Goal: Answer question/provide support: Share knowledge or assist other users

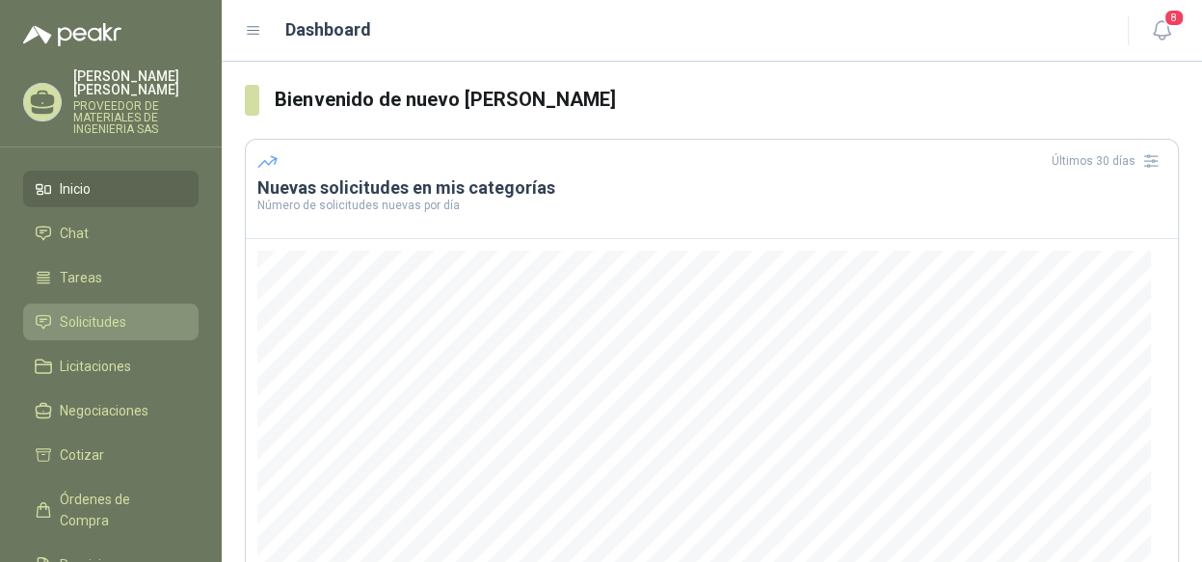
click at [109, 319] on span "Solicitudes" at bounding box center [93, 321] width 66 height 21
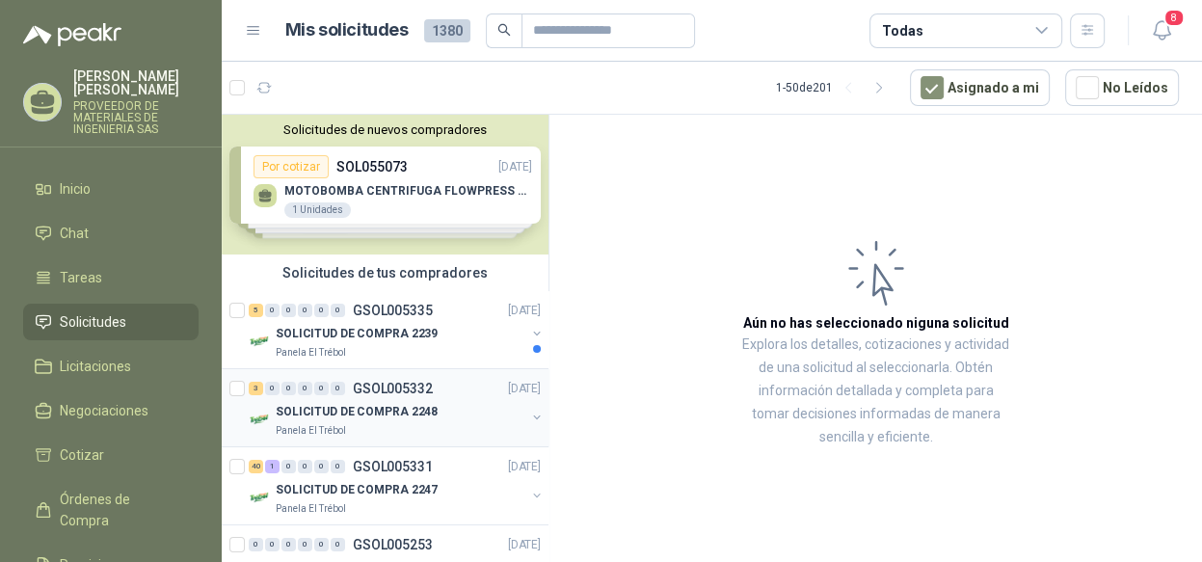
click at [438, 390] on div "3 0 0 0 0 0 GSOL005332 [DATE]" at bounding box center [397, 388] width 296 height 23
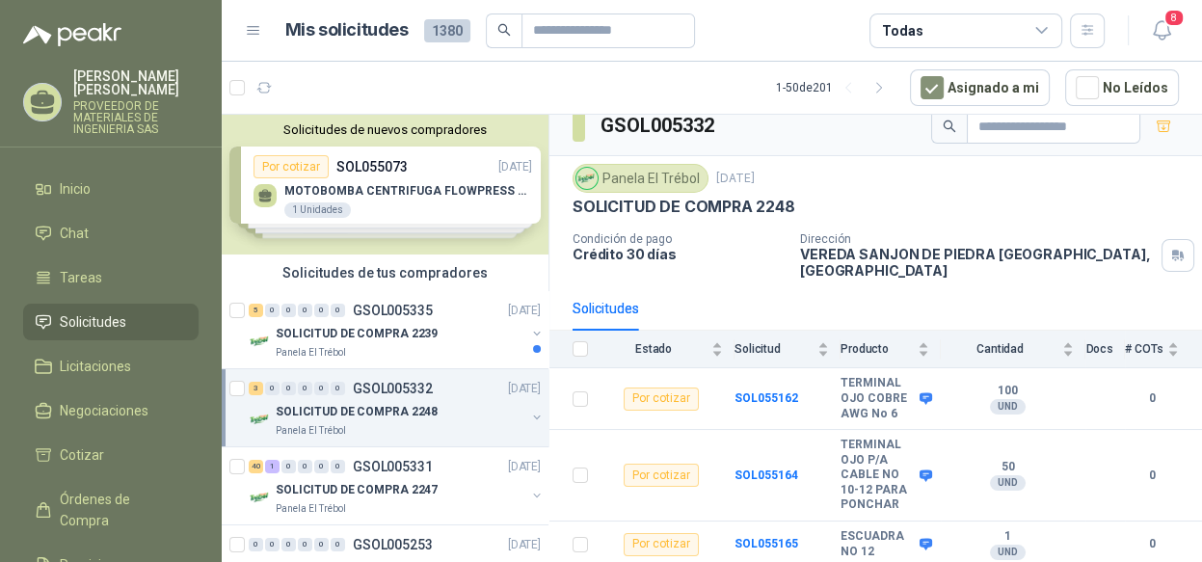
scroll to position [47, 0]
click at [529, 491] on button "button" at bounding box center [536, 495] width 15 height 15
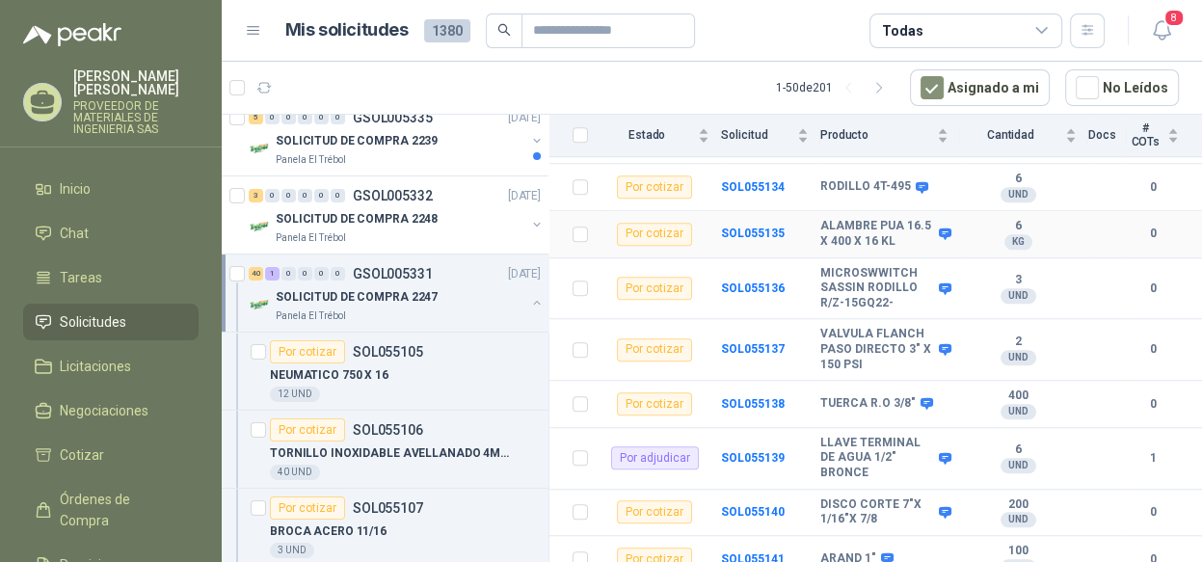
scroll to position [1349, 0]
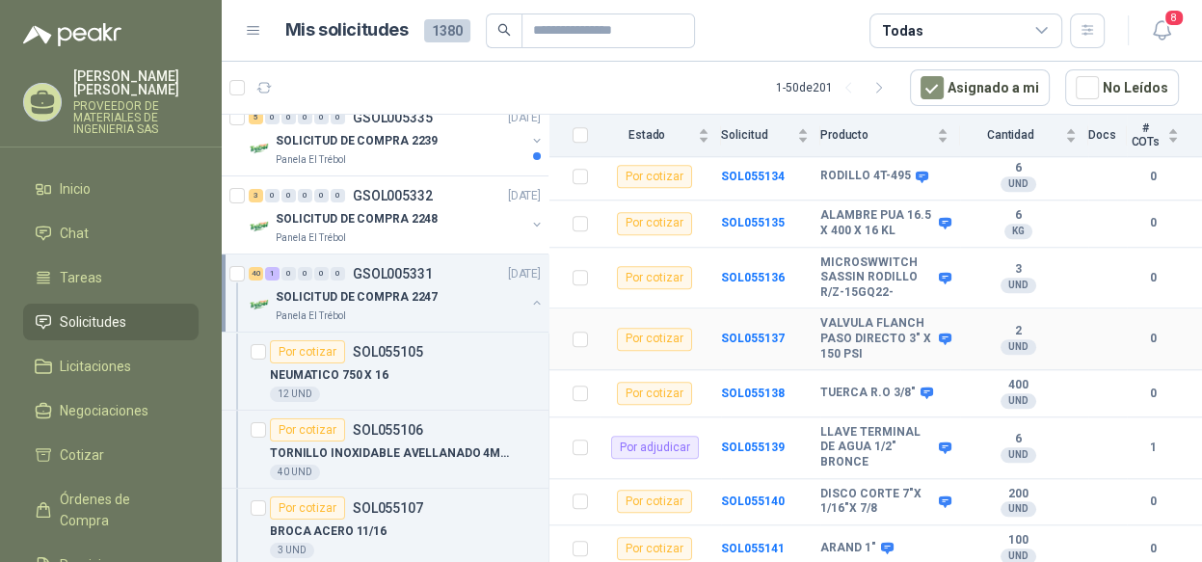
click at [880, 325] on b "VALVULA FLANCH PASO DIRECTO 3" X 150 PSI" at bounding box center [877, 338] width 114 height 45
click at [743, 332] on b "SOL055137" at bounding box center [753, 338] width 64 height 13
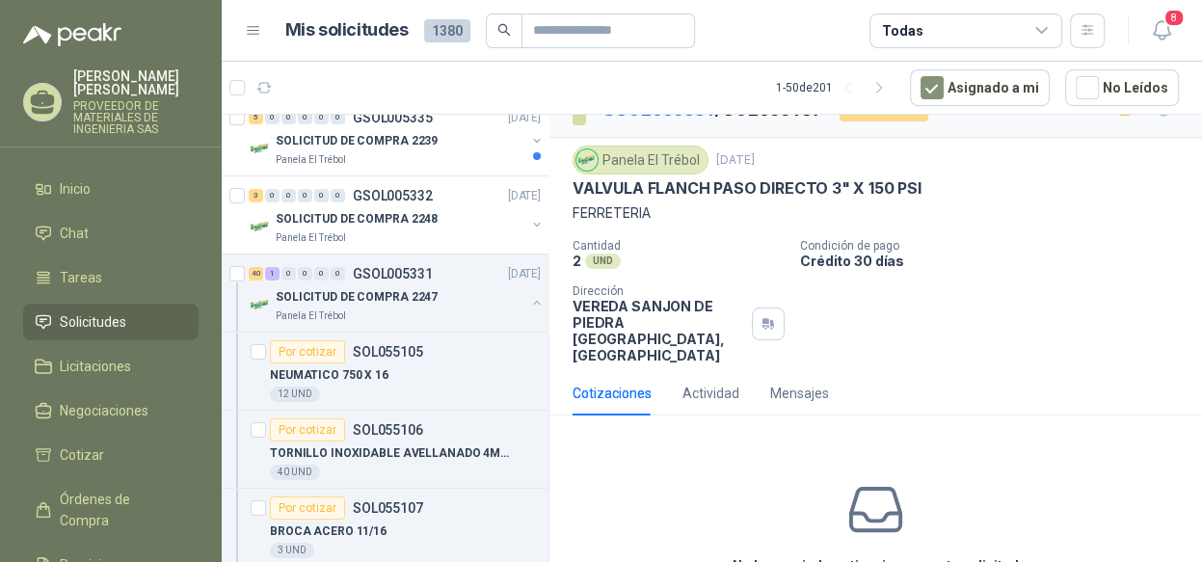
scroll to position [123, 0]
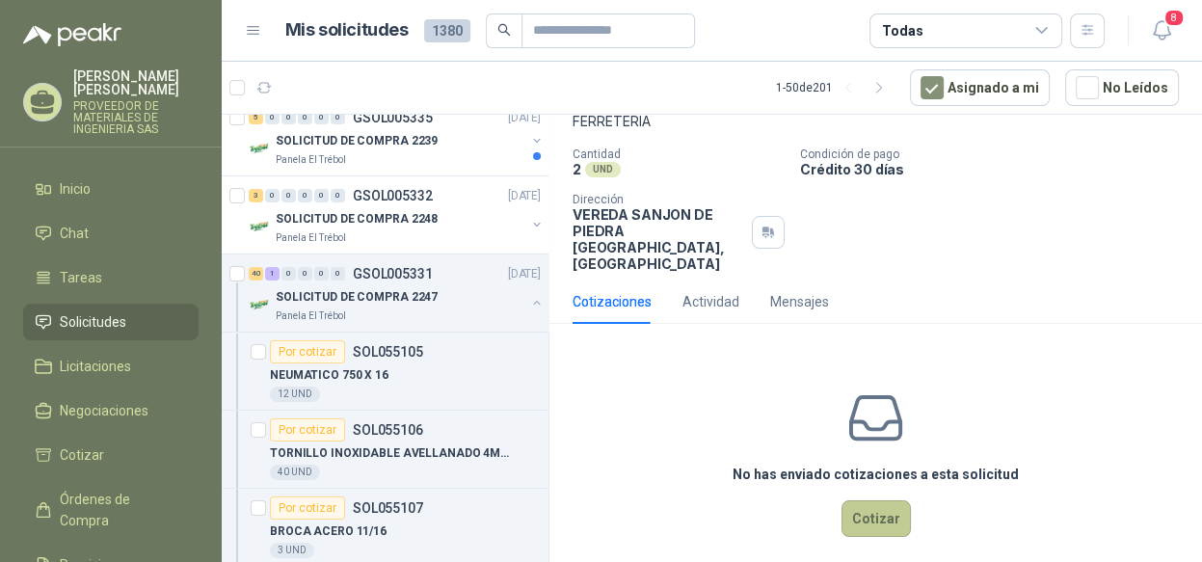
click at [870, 507] on button "Cotizar" at bounding box center [875, 518] width 69 height 37
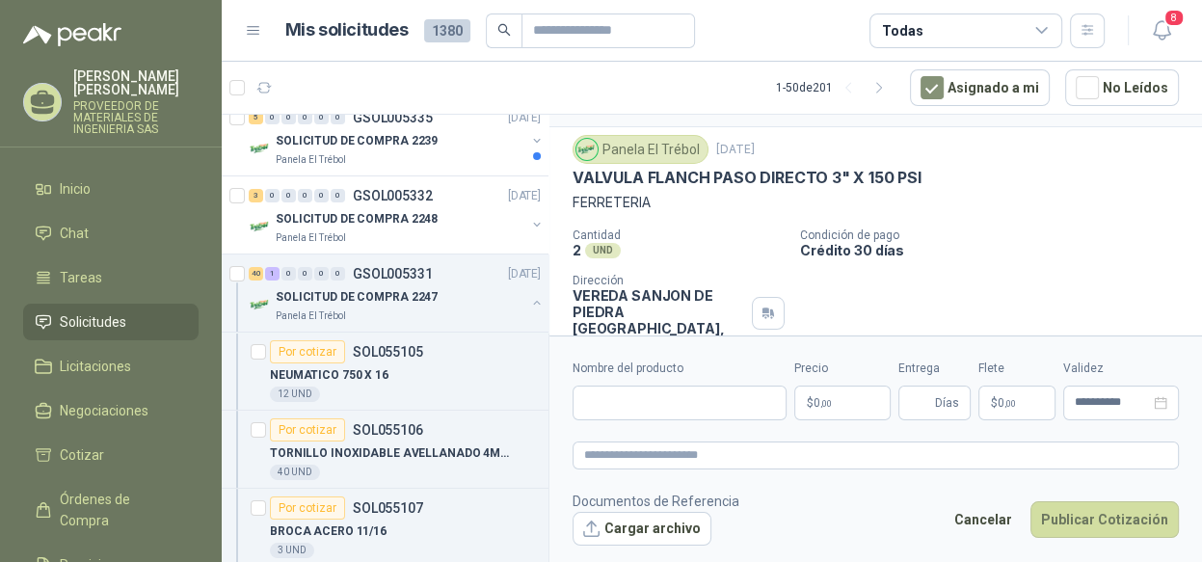
scroll to position [14, 0]
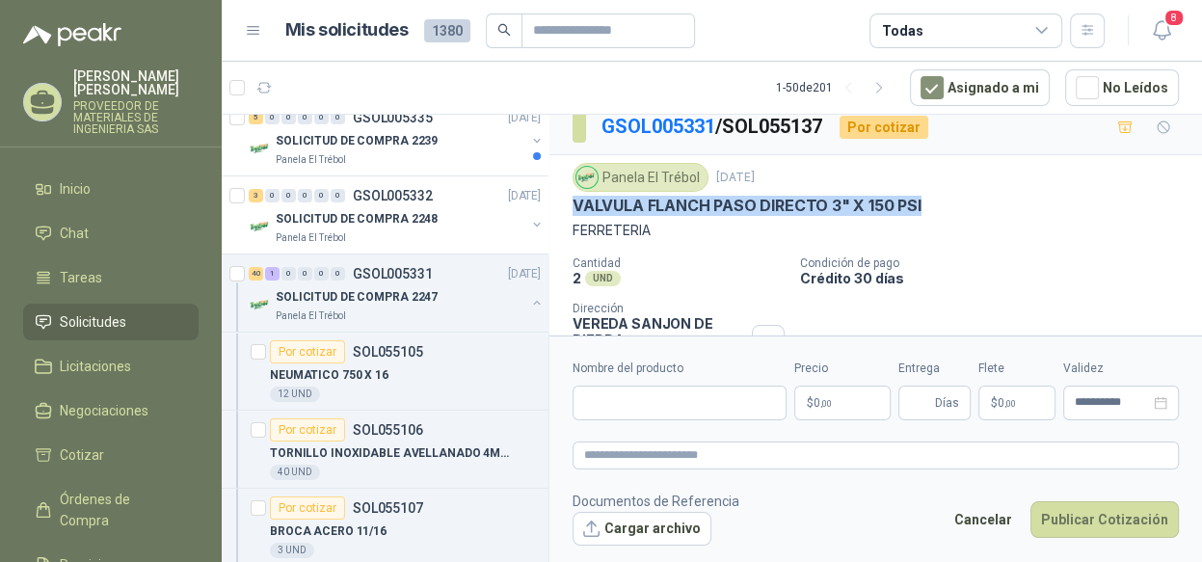
drag, startPoint x: 920, startPoint y: 198, endPoint x: 573, endPoint y: 194, distance: 346.9
click at [573, 196] on div "VALVULA FLANCH PASO DIRECTO 3" X 150 PSI" at bounding box center [875, 206] width 606 height 20
copy p "VALVULA FLANCH PASO DIRECTO 3" X 150 PSI"
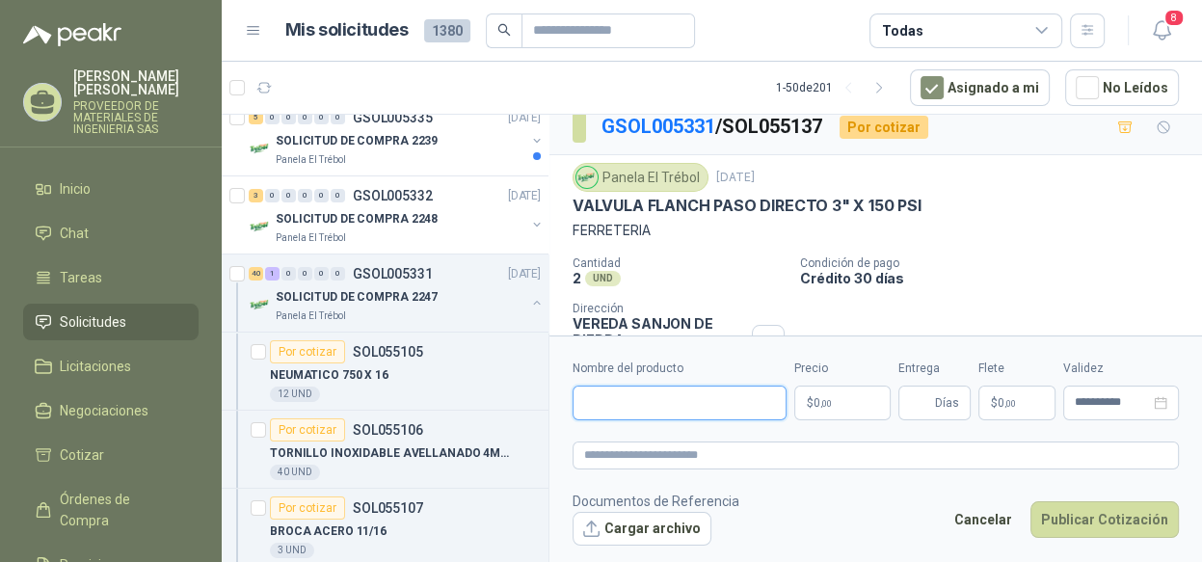
click at [604, 400] on input "Nombre del producto" at bounding box center [679, 402] width 214 height 35
paste input "**********"
type input "**********"
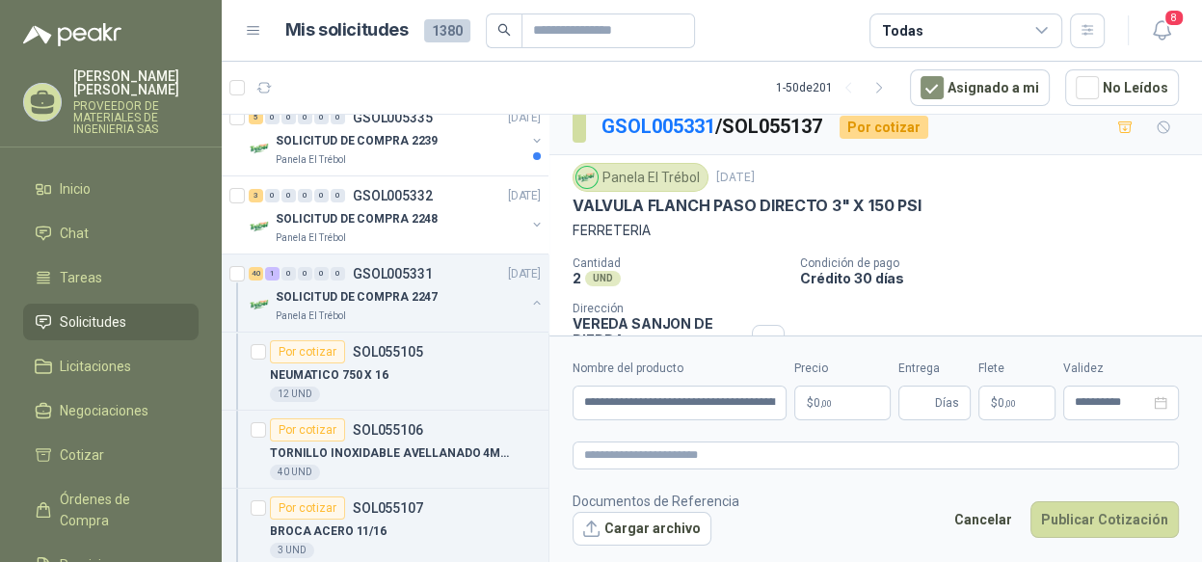
click at [836, 405] on p "$ 0 ,00" at bounding box center [842, 402] width 96 height 35
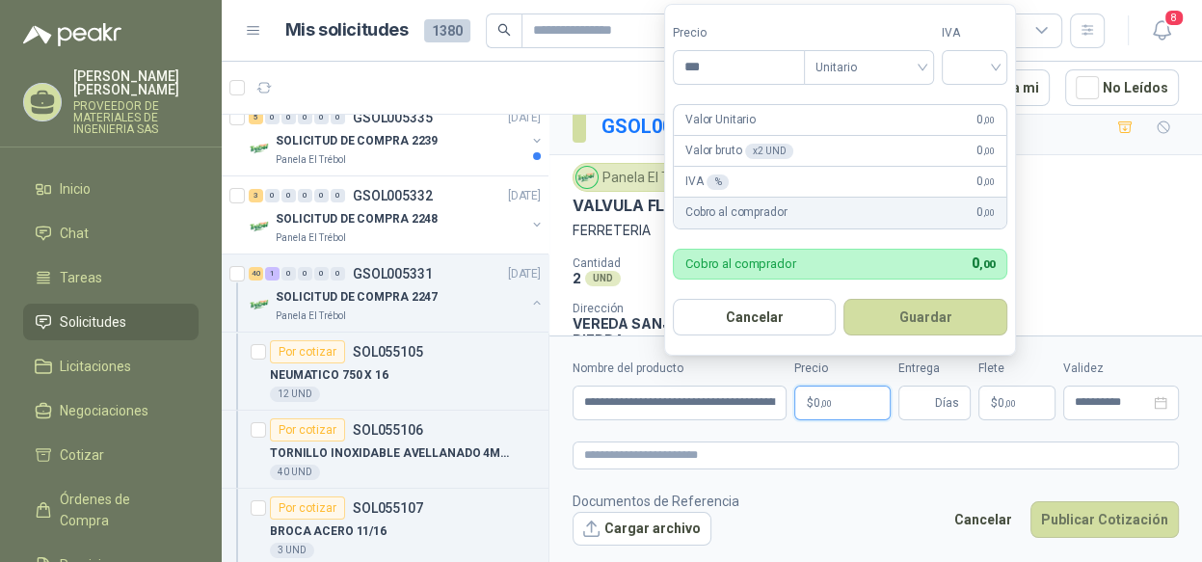
click at [670, 64] on form "Precio *** Tipo Unitario IVA Valor Unitario 0 ,00 Valor bruto x 2 UND  0 ,00 I…" at bounding box center [840, 180] width 352 height 352
type input "*********"
click at [972, 66] on input "search" at bounding box center [974, 65] width 42 height 29
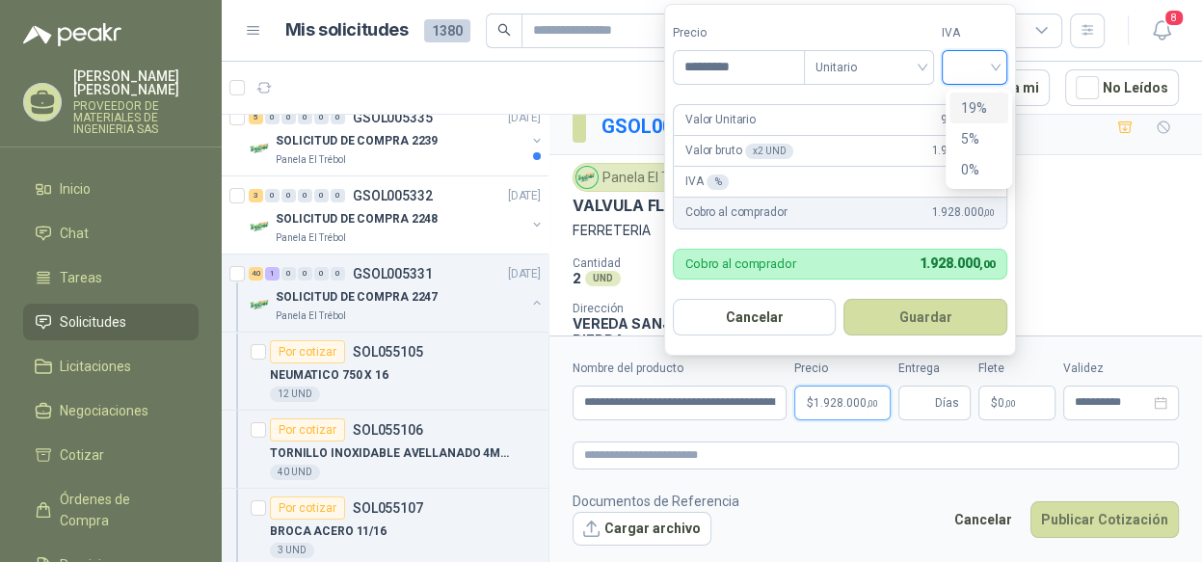
click at [981, 109] on div "19%" at bounding box center [979, 107] width 36 height 21
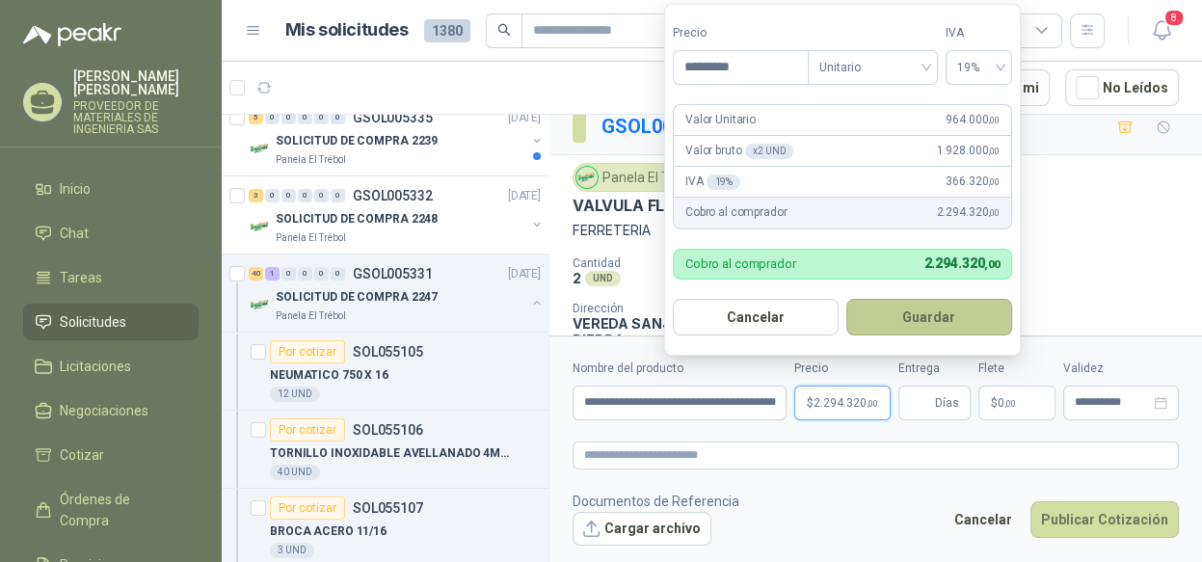
click at [946, 327] on button "Guardar" at bounding box center [929, 317] width 166 height 37
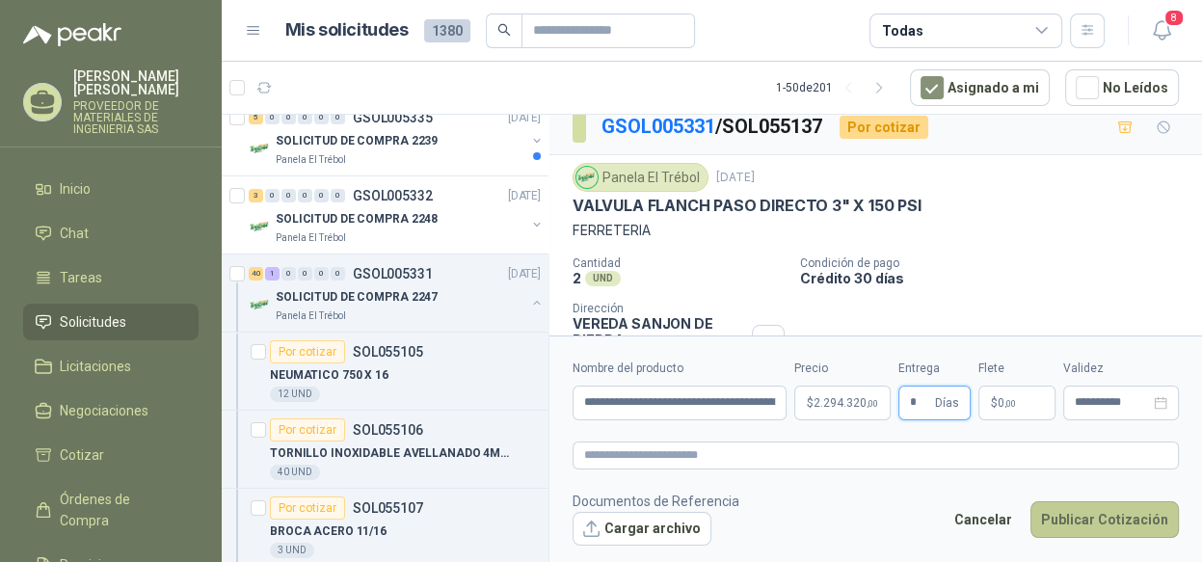
type input "*"
click at [1098, 509] on button "Publicar Cotización" at bounding box center [1104, 519] width 148 height 37
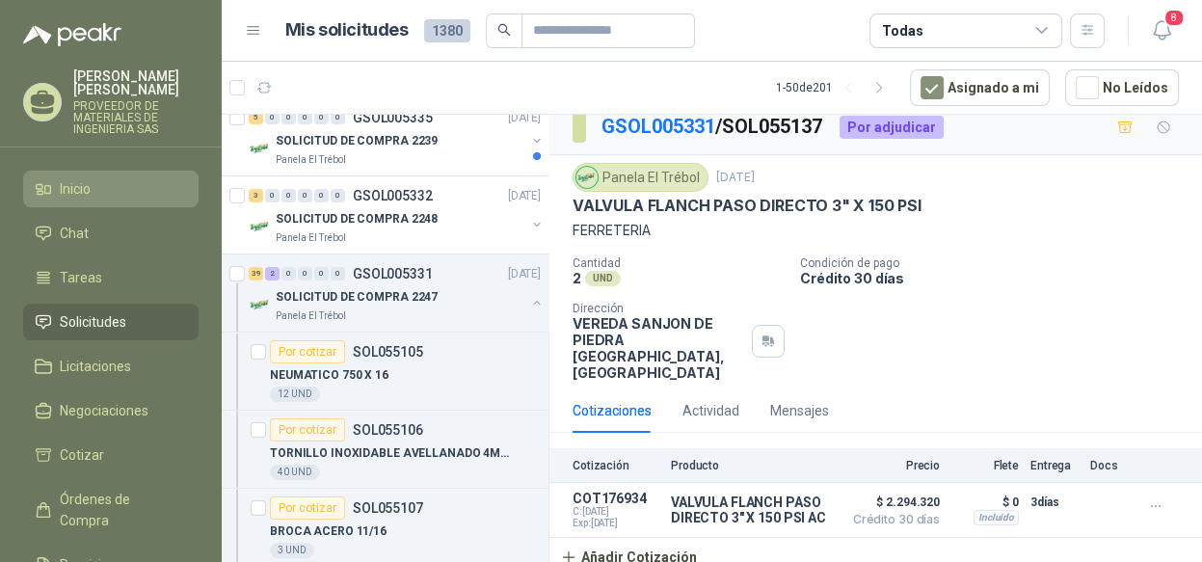
click at [105, 191] on li "Inicio" at bounding box center [111, 188] width 152 height 21
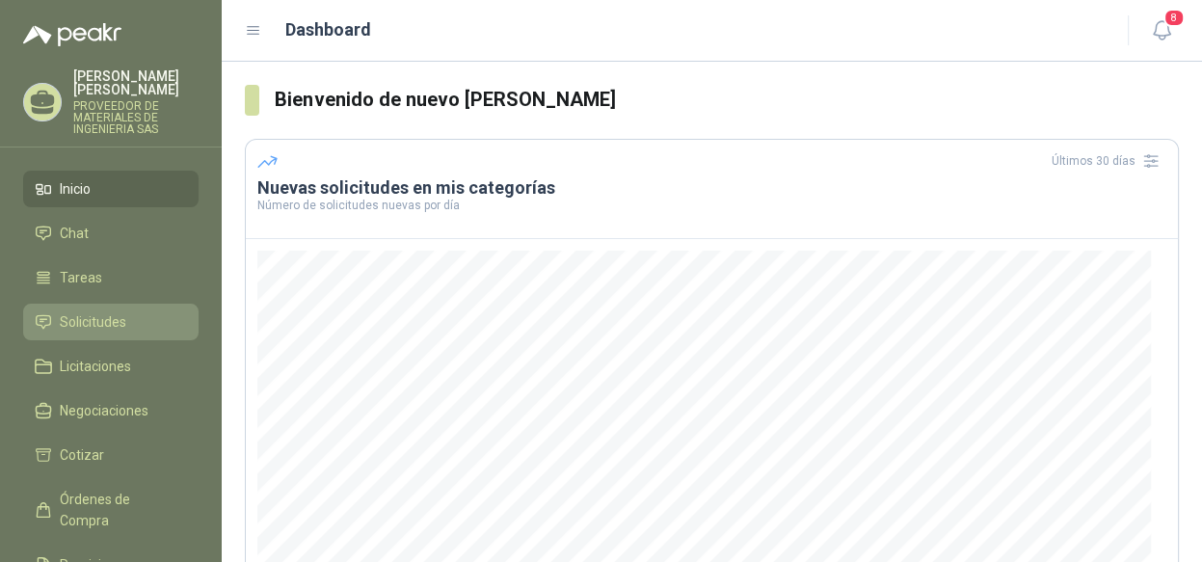
click at [125, 324] on li "Solicitudes" at bounding box center [111, 321] width 152 height 21
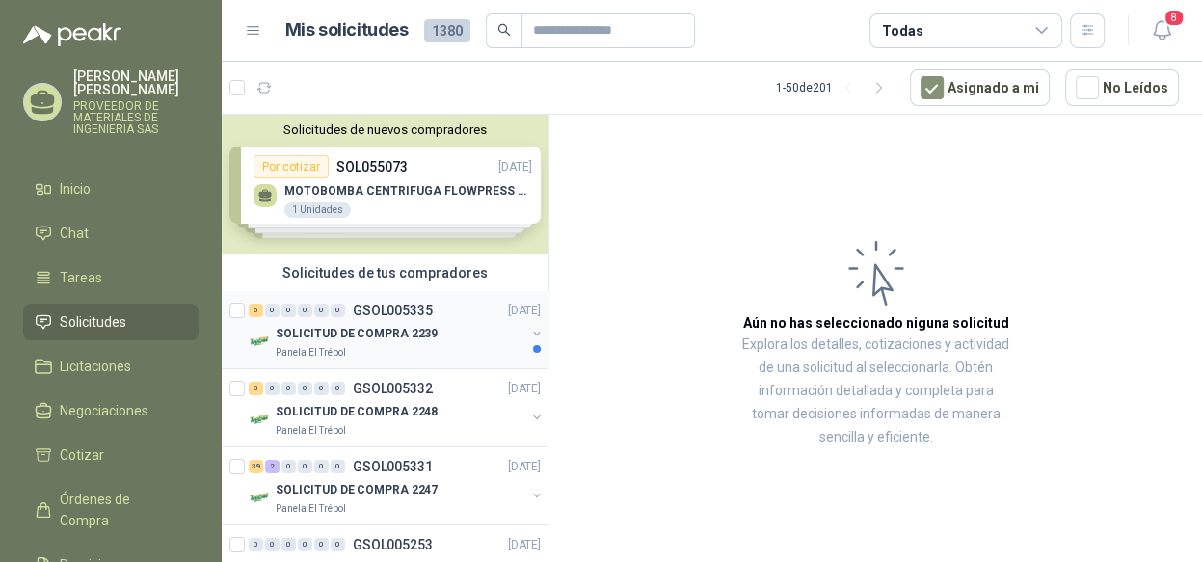
click at [529, 326] on button "button" at bounding box center [536, 333] width 15 height 15
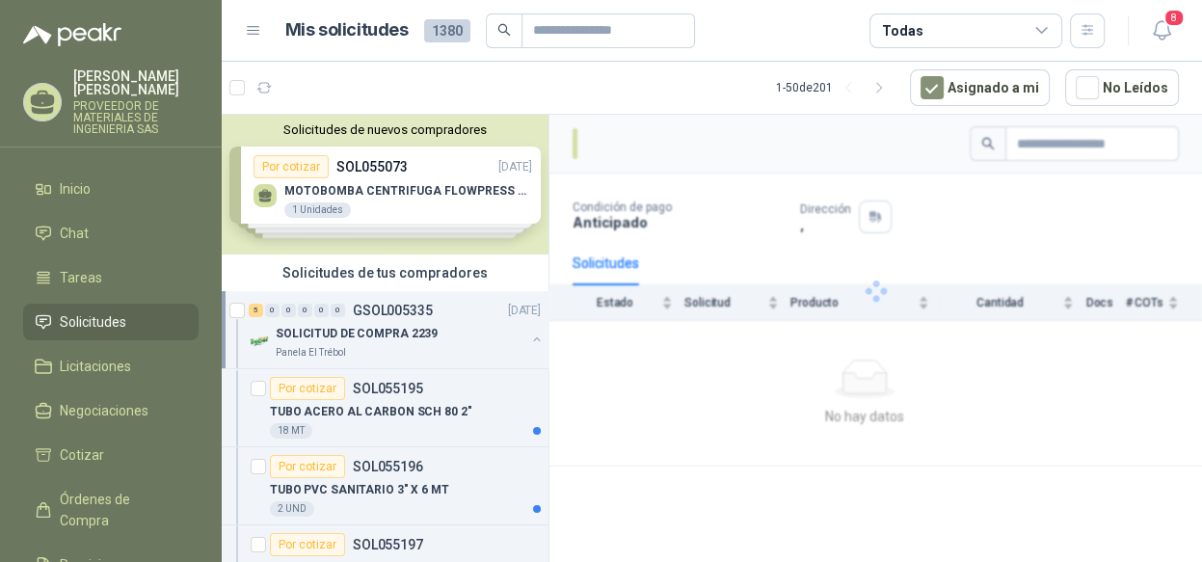
scroll to position [96, 0]
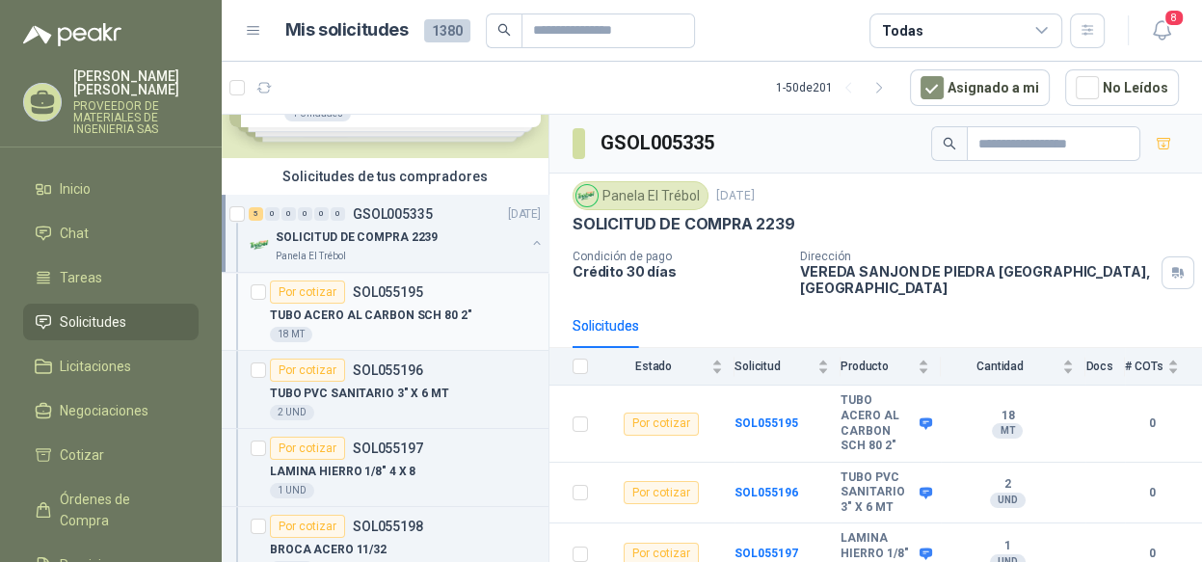
drag, startPoint x: 287, startPoint y: 316, endPoint x: 377, endPoint y: 321, distance: 89.8
click at [377, 321] on p "TUBO ACERO AL CARBON SCH 80 2"" at bounding box center [370, 315] width 201 height 18
click at [456, 313] on p "TUBO ACERO AL CARBON SCH 80 2"" at bounding box center [370, 315] width 201 height 18
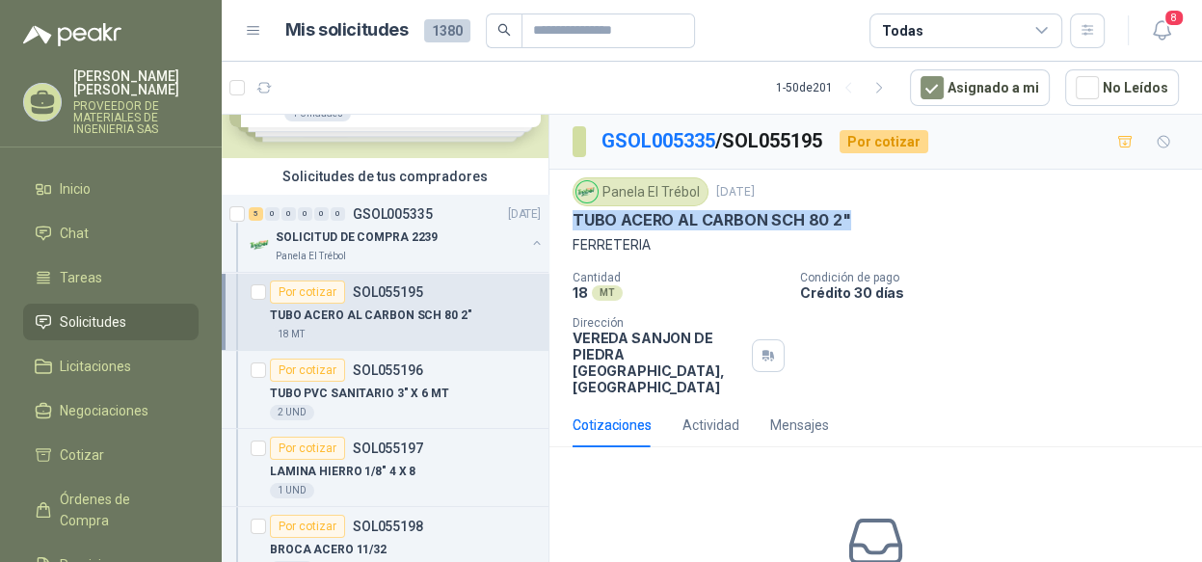
drag, startPoint x: 852, startPoint y: 218, endPoint x: 565, endPoint y: 222, distance: 287.2
click at [565, 222] on div "Panela El Trébol [DATE] TUBO ACERO AL CARBON SCH 80 2" FERRETERIA Cantidad 18 M…" at bounding box center [875, 286] width 652 height 233
copy p "TUBO ACERO AL CARBON SCH 80 2""
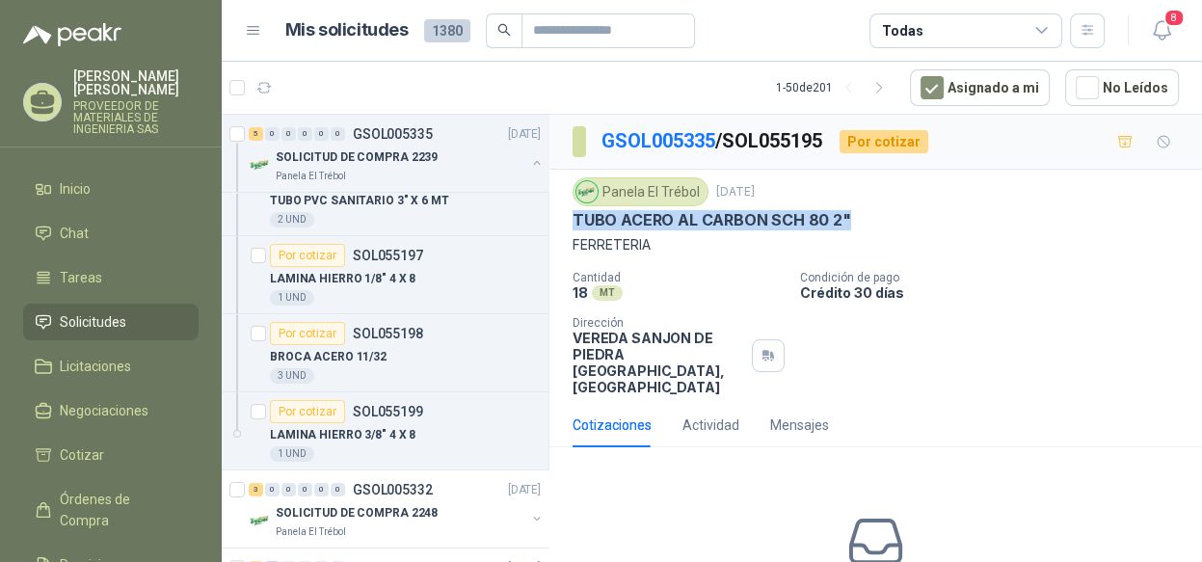
scroll to position [193, 0]
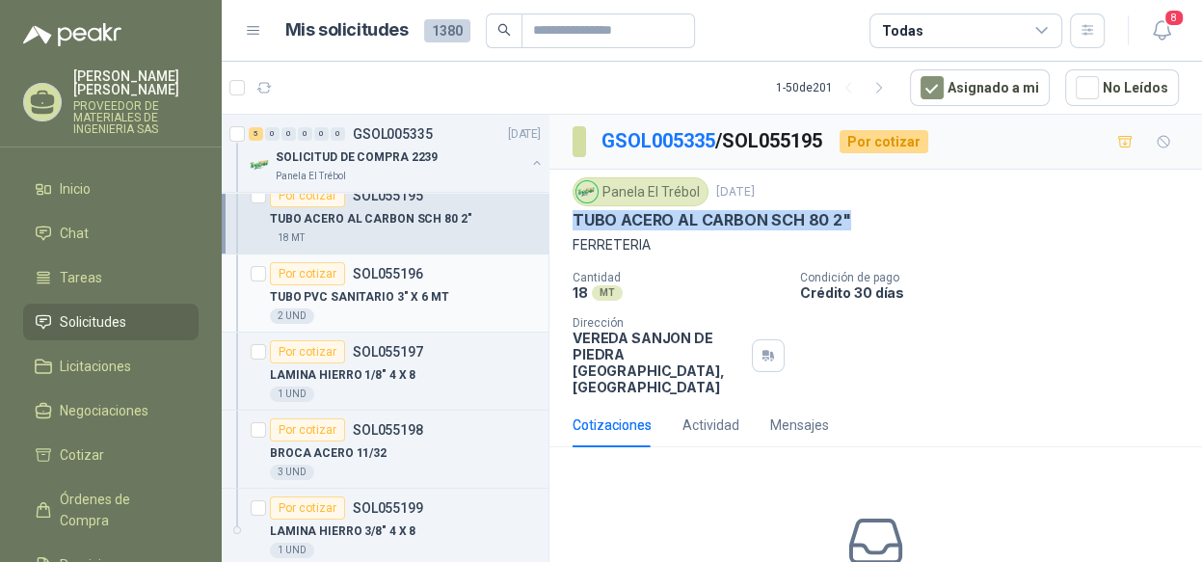
click at [439, 302] on div "TUBO PVC SANITARIO 3" X 6 MT" at bounding box center [405, 296] width 271 height 23
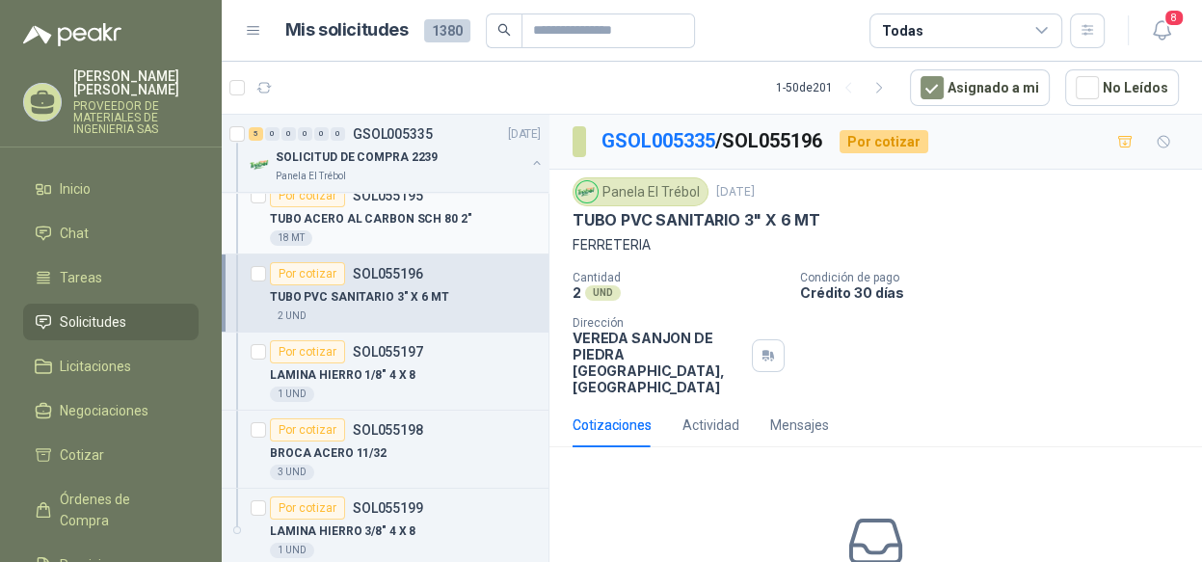
click at [445, 210] on p "TUBO ACERO AL CARBON SCH 80 2"" at bounding box center [370, 219] width 201 height 18
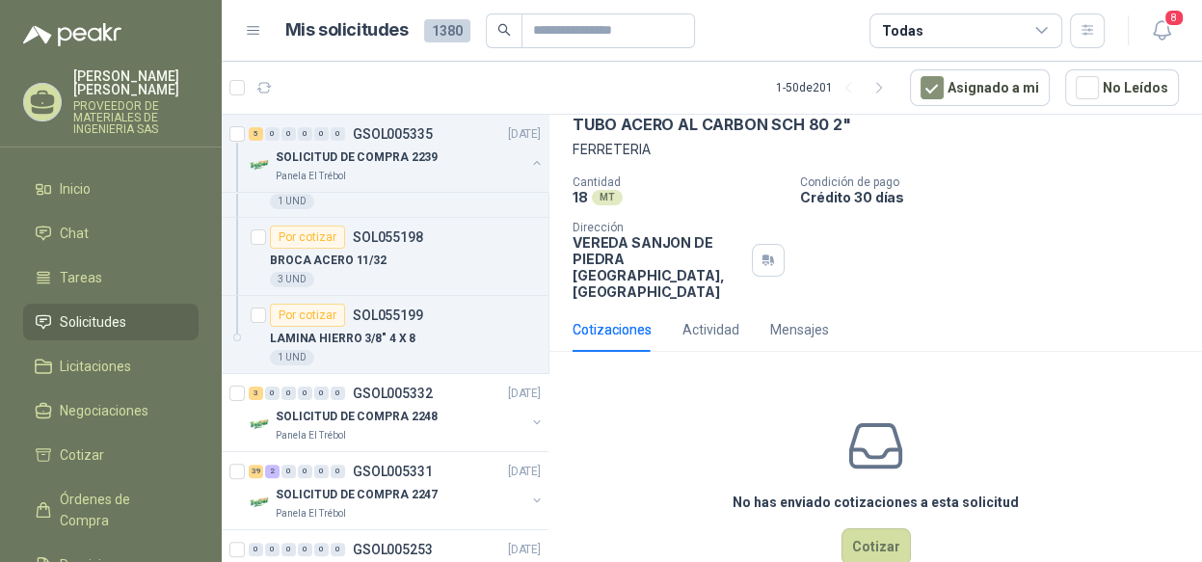
scroll to position [96, 0]
click at [866, 527] on button "Cotizar" at bounding box center [875, 545] width 69 height 37
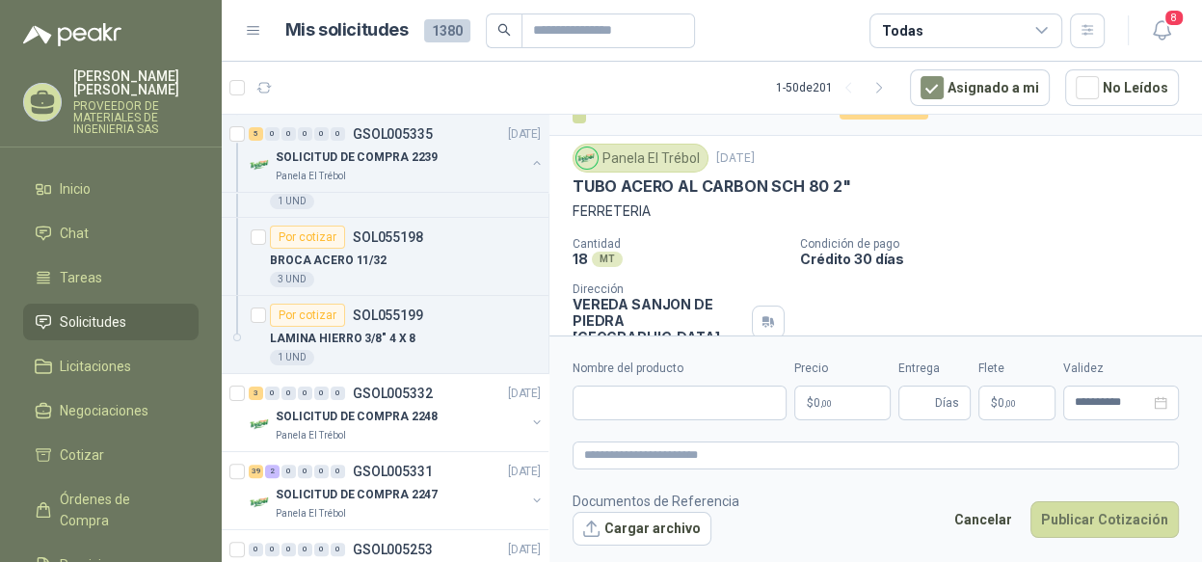
scroll to position [0, 0]
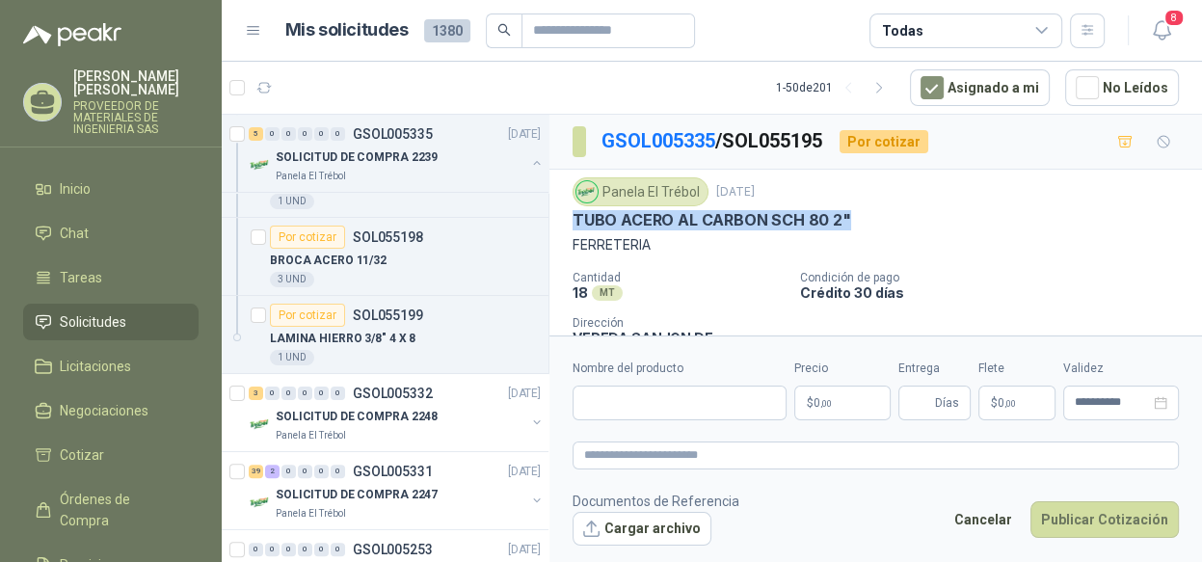
drag, startPoint x: 842, startPoint y: 217, endPoint x: 577, endPoint y: 216, distance: 265.0
click at [577, 216] on p "TUBO ACERO AL CARBON SCH 80 2"" at bounding box center [711, 220] width 279 height 20
copy p "TUBO ACERO AL CARBON SCH 80 2""
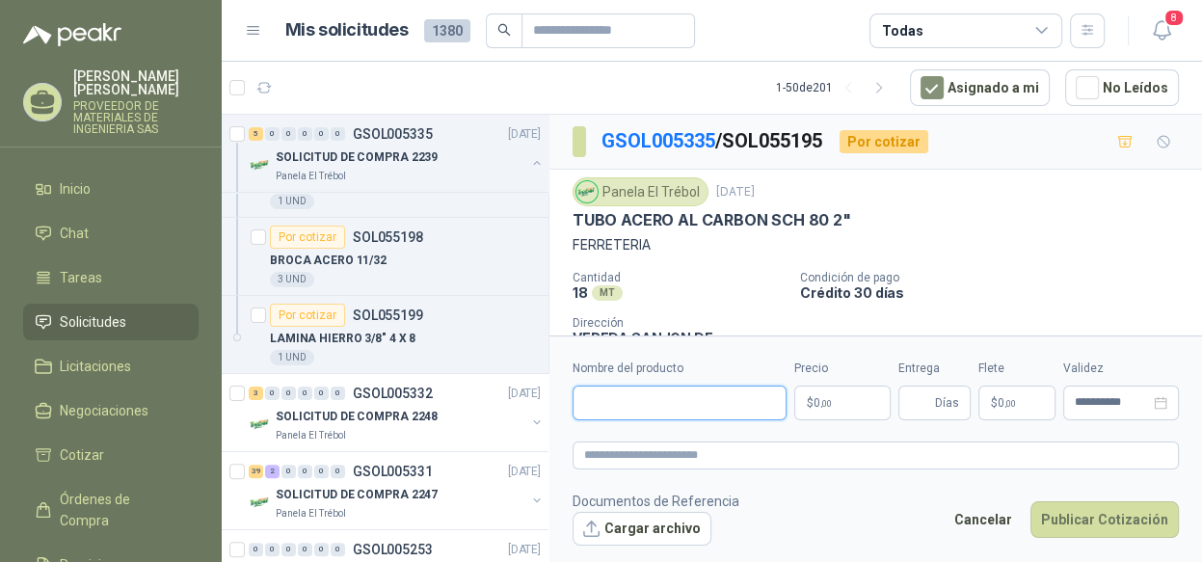
click at [615, 387] on input "Nombre del producto" at bounding box center [679, 402] width 214 height 35
paste input "**********"
type input "**********"
click at [837, 407] on p "$ 0 ,00" at bounding box center [842, 402] width 96 height 35
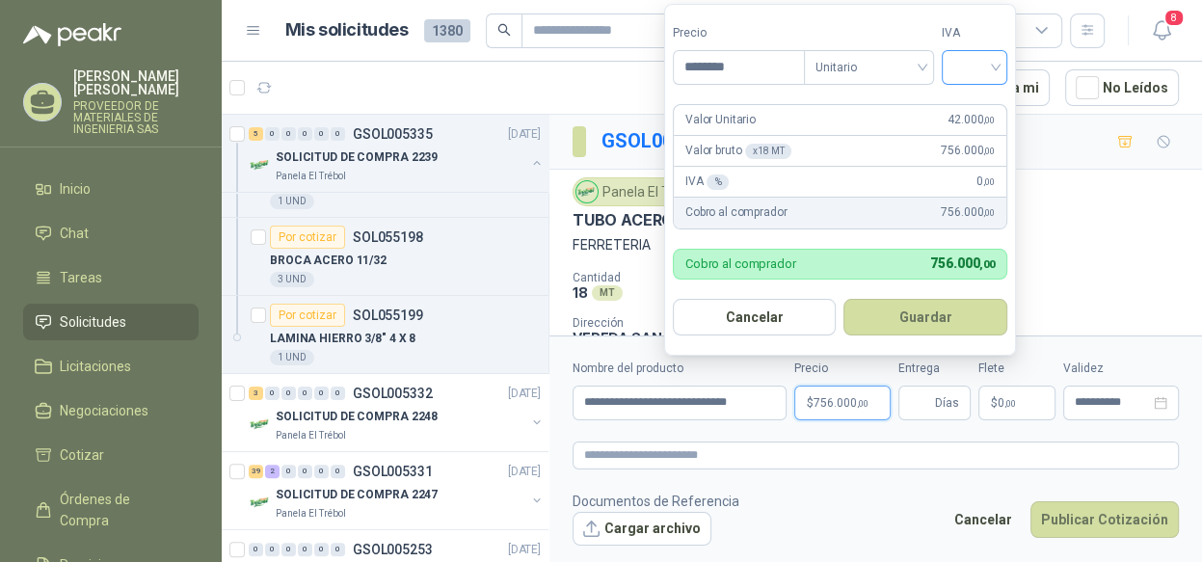
type input "********"
click at [970, 60] on input "search" at bounding box center [974, 65] width 42 height 29
click at [966, 105] on div "19%" at bounding box center [979, 107] width 36 height 21
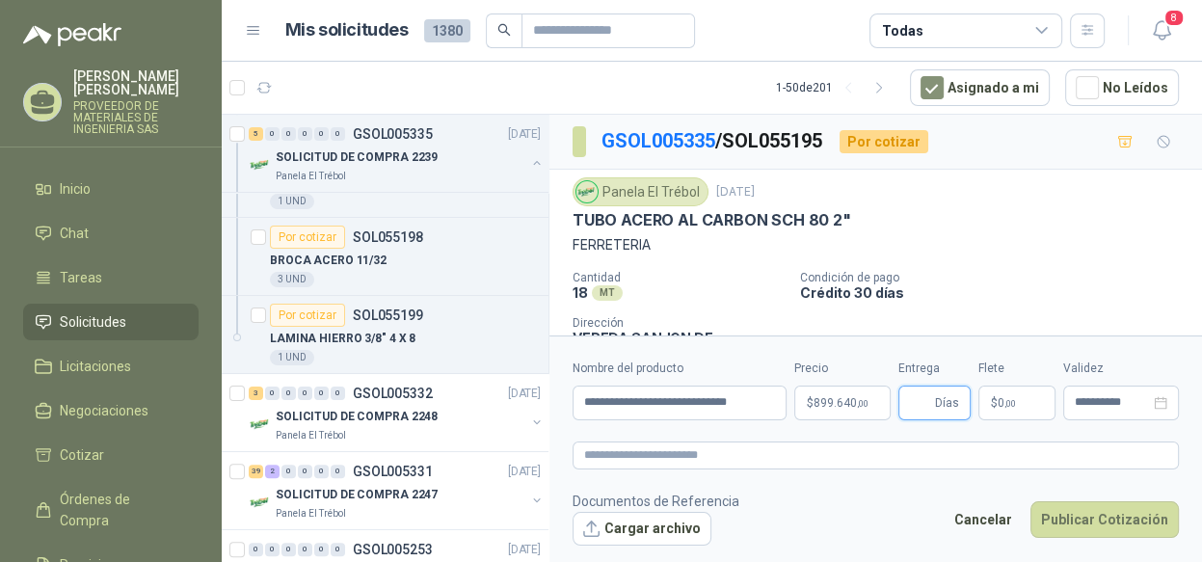
click at [923, 410] on input "Entrega" at bounding box center [920, 402] width 21 height 33
type input "*"
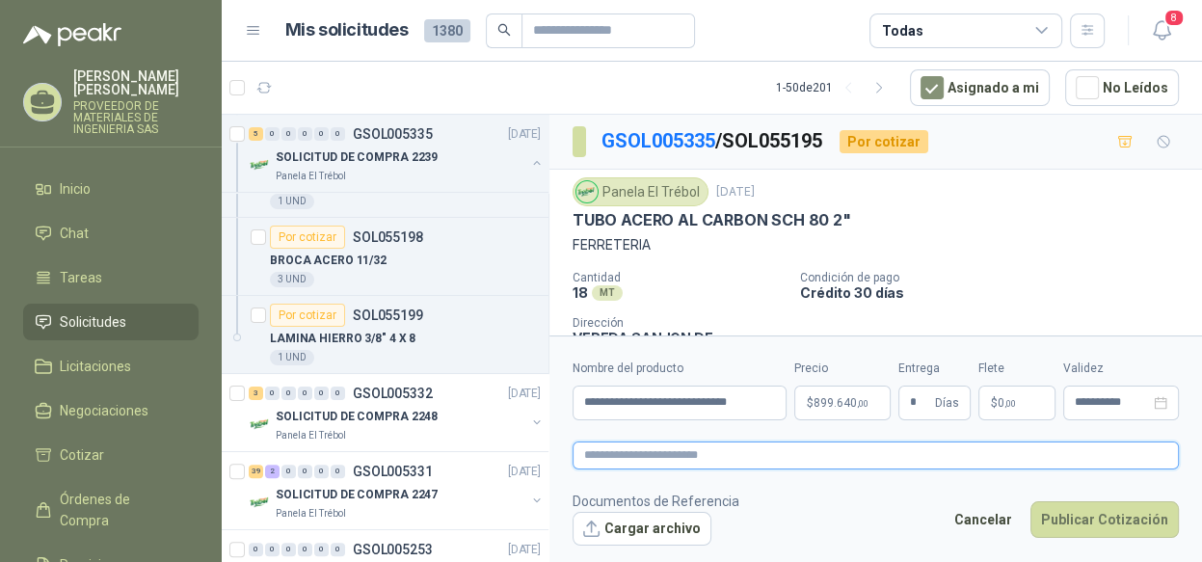
click at [962, 447] on textarea at bounding box center [875, 455] width 606 height 28
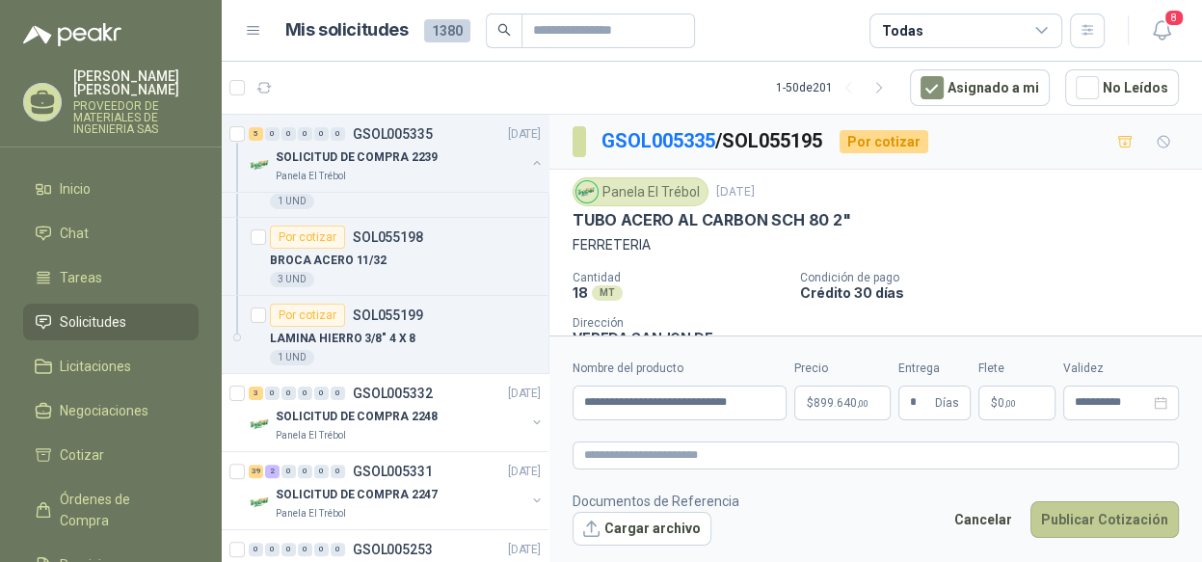
click at [1097, 517] on button "Publicar Cotización" at bounding box center [1104, 519] width 148 height 37
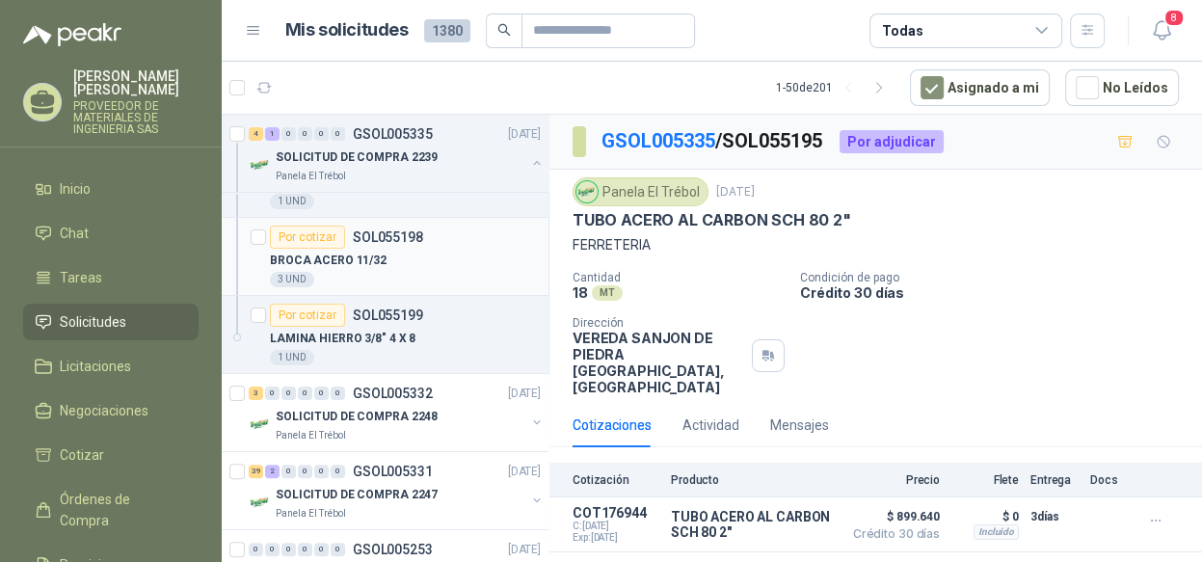
scroll to position [96, 0]
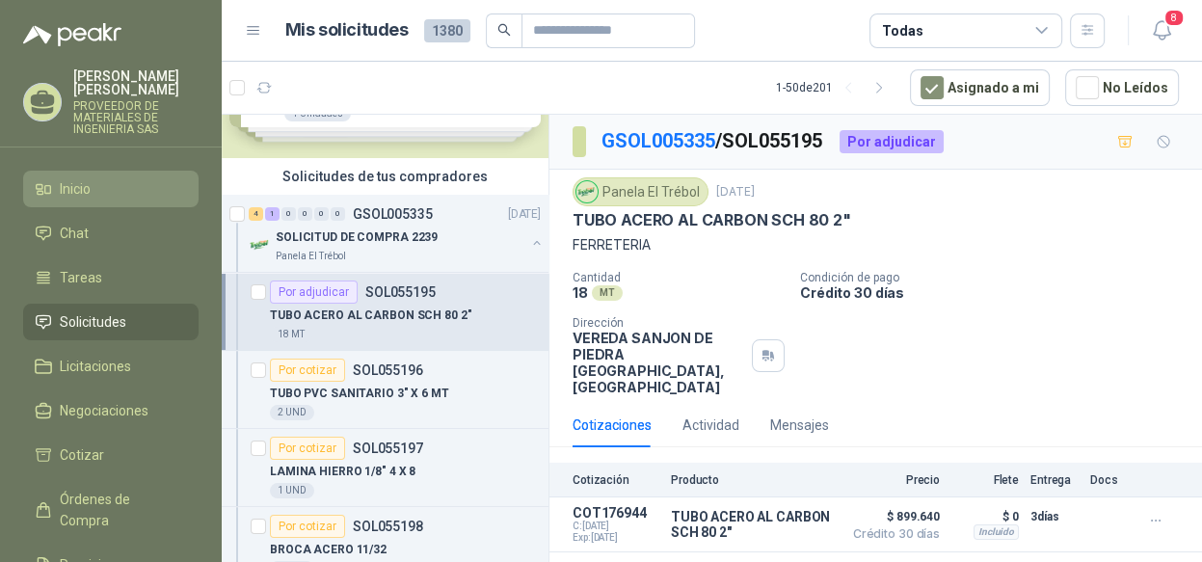
drag, startPoint x: 66, startPoint y: 183, endPoint x: 112, endPoint y: 189, distance: 46.6
click at [66, 183] on span "Inicio" at bounding box center [75, 188] width 31 height 21
